Goal: Navigation & Orientation: Find specific page/section

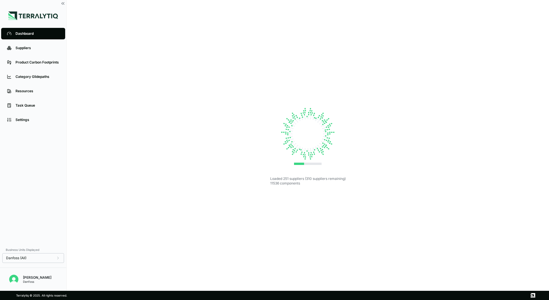
drag, startPoint x: 242, startPoint y: 144, endPoint x: 248, endPoint y: 129, distance: 16.9
click at [248, 129] on div "Loaded 251 suppliers (310 suppliers remaining) 11536 components" at bounding box center [308, 145] width 464 height 272
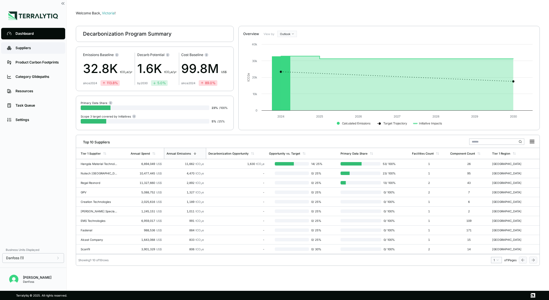
click at [32, 44] on link "Suppliers" at bounding box center [33, 47] width 64 height 11
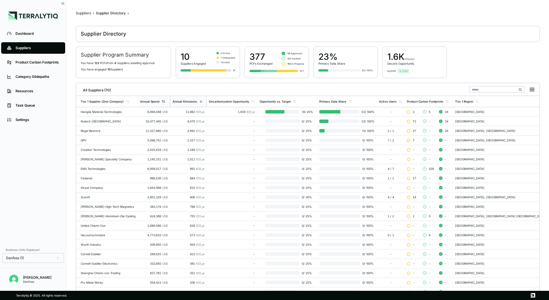
click at [158, 99] on div "Annual Spend" at bounding box center [154, 101] width 32 height 11
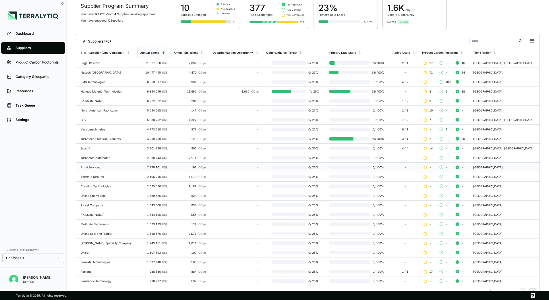
scroll to position [56, 0]
